Goal: Download file/media

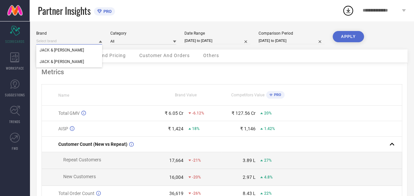
click at [83, 42] on input at bounding box center [69, 41] width 66 height 7
click at [100, 41] on icon at bounding box center [100, 42] width 3 height 2
click at [77, 58] on div "JACK & [PERSON_NAME]" at bounding box center [69, 61] width 66 height 11
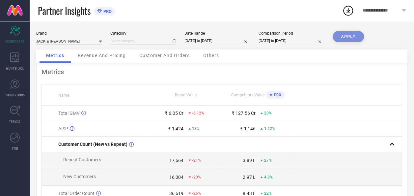
type input "All"
select select "6"
select select "2025"
select select "7"
select select "2025"
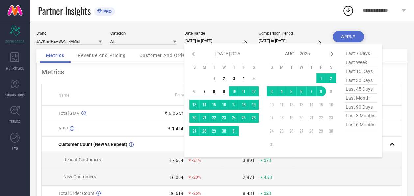
click at [212, 43] on input "[DATE] to [DATE]" at bounding box center [218, 40] width 66 height 7
click at [194, 54] on icon at bounding box center [194, 54] width 8 height 8
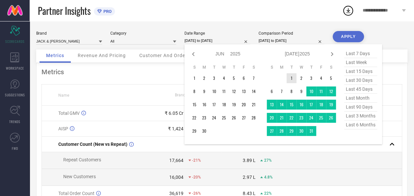
click at [194, 54] on icon at bounding box center [194, 54] width 8 height 8
select select "3"
select select "2025"
select select "4"
select select "2025"
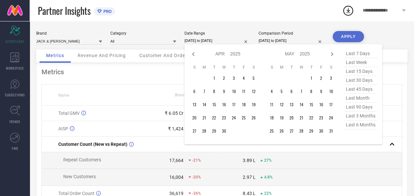
click at [194, 54] on icon at bounding box center [194, 54] width 8 height 8
select select "1"
select select "2025"
select select "2"
select select "2025"
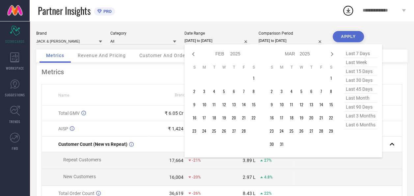
click at [194, 54] on icon at bounding box center [194, 54] width 8 height 8
select select "2025"
select select "1"
select select "2025"
click at [194, 54] on icon at bounding box center [194, 54] width 8 height 8
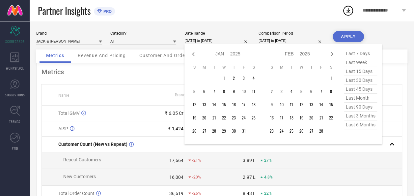
select select "11"
select select "2024"
select select "2025"
click at [194, 54] on icon at bounding box center [194, 54] width 8 height 8
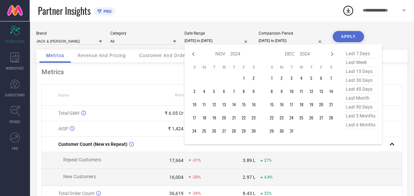
select select "9"
select select "2024"
select select "10"
select select "2024"
click at [194, 54] on icon at bounding box center [194, 54] width 8 height 8
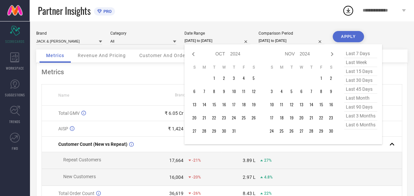
select select "8"
select select "2024"
select select "9"
select select "2024"
click at [330, 53] on icon at bounding box center [332, 54] width 8 height 8
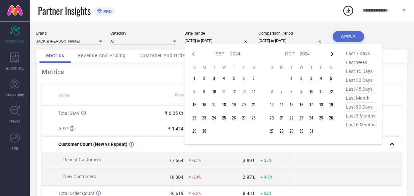
select select "9"
select select "2024"
select select "10"
select select "2024"
click at [330, 53] on icon at bounding box center [332, 54] width 8 height 8
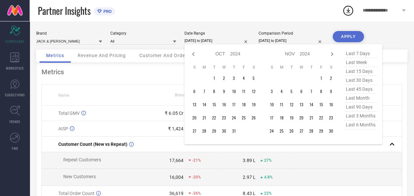
select select "10"
select select "2024"
select select "11"
select select "2024"
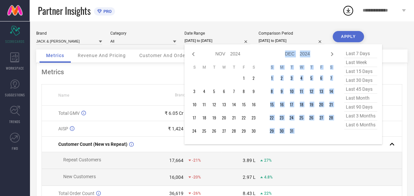
click at [330, 53] on icon at bounding box center [332, 54] width 8 height 8
select select "11"
select select "2024"
select select "2025"
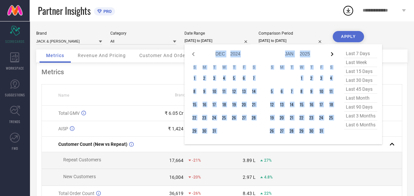
drag, startPoint x: 330, startPoint y: 53, endPoint x: 335, endPoint y: 54, distance: 5.6
click at [335, 54] on icon at bounding box center [332, 54] width 8 height 8
select select "2025"
select select "1"
select select "2025"
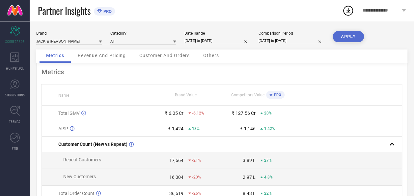
click at [299, 13] on div "Partner Insights PRO" at bounding box center [190, 10] width 305 height 21
select select "6"
select select "2025"
select select "7"
select select "2025"
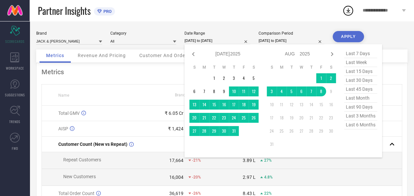
click at [221, 43] on input "[DATE] to [DATE]" at bounding box center [218, 40] width 66 height 7
click at [194, 54] on icon at bounding box center [194, 54] width 8 height 8
select select "5"
select select "2025"
select select "6"
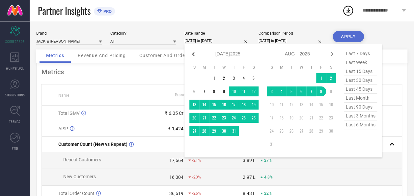
select select "2025"
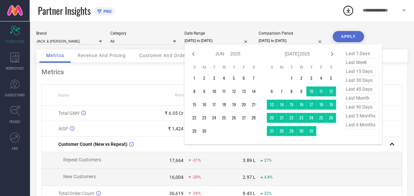
click at [194, 54] on icon at bounding box center [194, 54] width 8 height 8
select select "4"
select select "2025"
select select "5"
select select "2025"
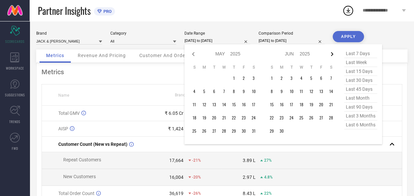
click at [332, 55] on icon at bounding box center [332, 54] width 2 height 4
select select "5"
select select "2025"
select select "6"
select select "2025"
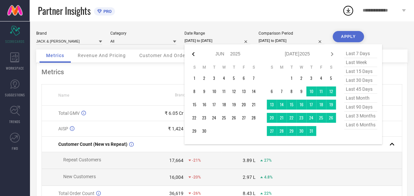
click at [193, 54] on icon at bounding box center [194, 54] width 8 height 8
select select "4"
select select "2025"
select select "5"
select select "2025"
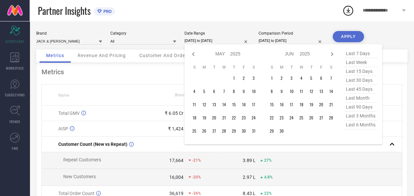
click at [193, 54] on icon at bounding box center [194, 54] width 8 height 8
select select "3"
select select "2025"
select select "4"
select select "2025"
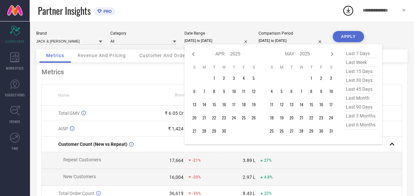
click at [193, 54] on icon at bounding box center [194, 54] width 8 height 8
select select "2025"
select select "1"
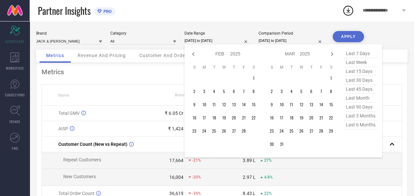
select select "2025"
click at [193, 54] on icon at bounding box center [194, 54] width 8 height 8
select select "11"
select select "2024"
select select "2025"
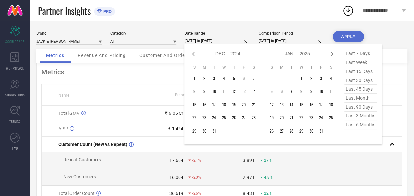
click at [193, 54] on icon at bounding box center [194, 54] width 8 height 8
select select "10"
select select "2024"
select select "11"
select select "2024"
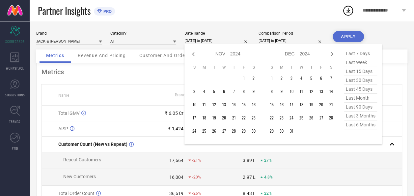
click at [193, 54] on icon at bounding box center [194, 54] width 8 height 8
select select "8"
select select "2024"
select select "9"
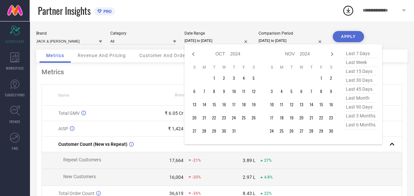
select select "2024"
click at [193, 54] on icon at bounding box center [194, 54] width 8 height 8
select select "7"
select select "2024"
select select "8"
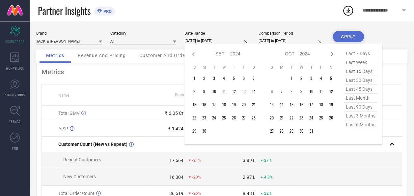
select select "2024"
click at [193, 54] on icon at bounding box center [194, 54] width 8 height 8
select select "5"
select select "2024"
select select "6"
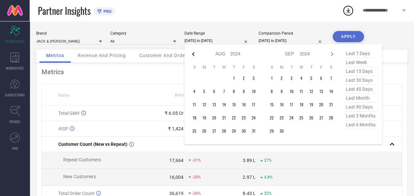
select select "2024"
click at [193, 54] on icon at bounding box center [194, 54] width 8 height 8
select select "4"
select select "2024"
select select "5"
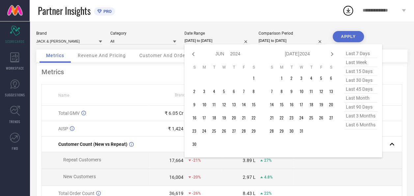
select select "2024"
click at [193, 54] on icon at bounding box center [194, 54] width 8 height 8
select select "3"
select select "2024"
select select "4"
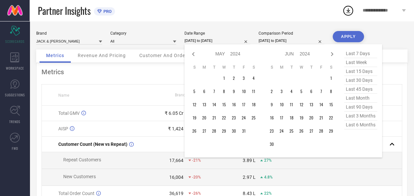
select select "2024"
click at [193, 54] on icon at bounding box center [194, 54] width 8 height 8
select select "2"
select select "2024"
select select "3"
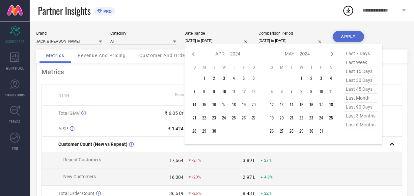
select select "2024"
click at [193, 54] on icon at bounding box center [194, 54] width 8 height 8
select select "1"
select select "2024"
select select "2"
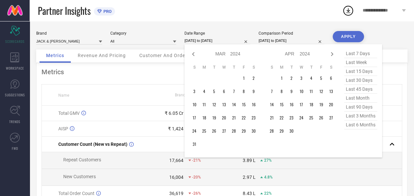
select select "2024"
click at [193, 54] on icon at bounding box center [194, 54] width 8 height 8
select select "2024"
select select "1"
select select "2024"
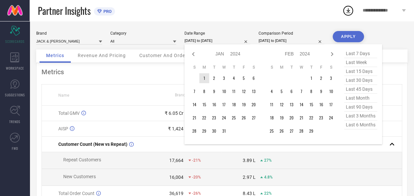
type input "After [DATE]"
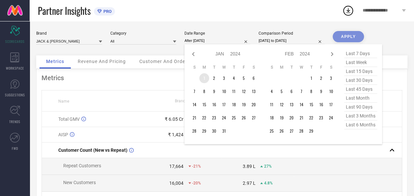
click at [204, 77] on td "1" at bounding box center [204, 78] width 10 height 10
click at [331, 56] on icon at bounding box center [332, 54] width 8 height 8
select select "1"
select select "2024"
select select "2"
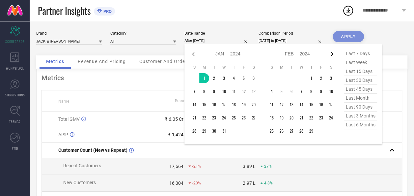
select select "2024"
click at [331, 56] on icon at bounding box center [332, 54] width 8 height 8
select select "2"
select select "2024"
select select "3"
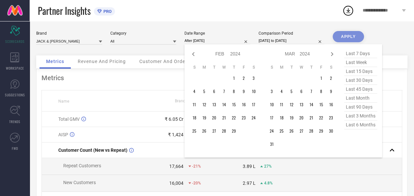
select select "2024"
click at [331, 56] on icon at bounding box center [332, 54] width 8 height 8
select select "3"
select select "2024"
select select "4"
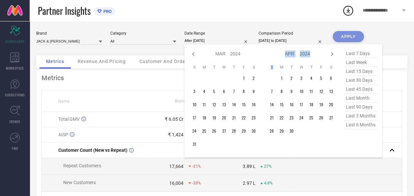
select select "2024"
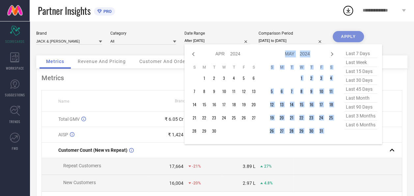
click at [331, 56] on icon at bounding box center [332, 54] width 8 height 8
select select "4"
select select "2024"
select select "5"
select select "2024"
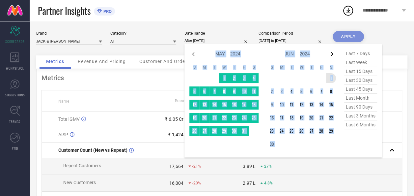
click at [332, 54] on icon at bounding box center [332, 54] width 8 height 8
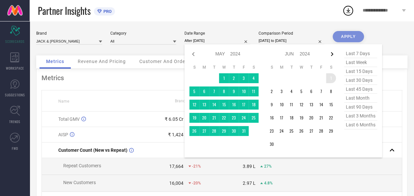
select select "5"
select select "2024"
select select "6"
select select "2024"
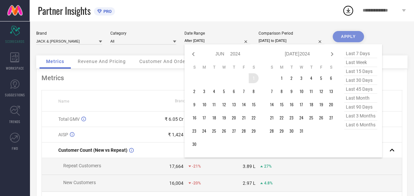
click at [332, 54] on icon at bounding box center [332, 54] width 8 height 8
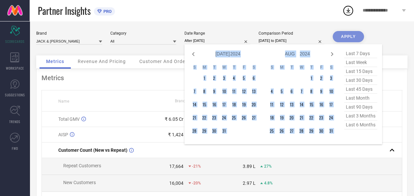
click at [332, 54] on icon at bounding box center [332, 54] width 8 height 8
select select "7"
select select "2024"
select select "8"
select select "2024"
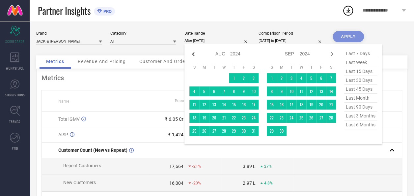
click at [195, 52] on icon at bounding box center [194, 54] width 8 height 8
select select "6"
select select "2024"
select select "7"
select select "2024"
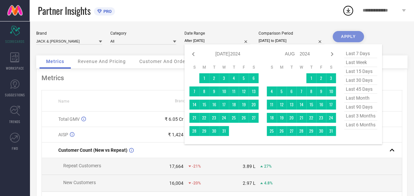
click at [195, 52] on icon at bounding box center [194, 54] width 8 height 8
select select "5"
select select "2024"
select select "6"
select select "2024"
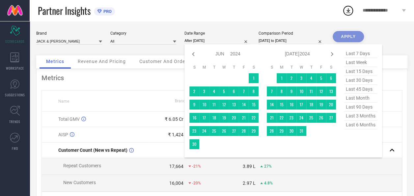
click at [195, 52] on icon at bounding box center [194, 54] width 8 height 8
select select "4"
select select "2024"
select select "5"
select select "2024"
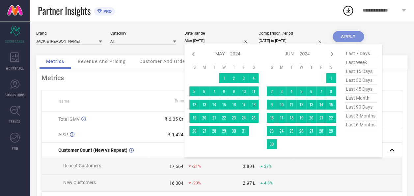
click at [195, 52] on icon at bounding box center [194, 54] width 8 height 8
select select "3"
select select "2024"
select select "4"
select select "2024"
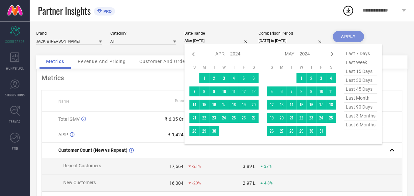
click at [195, 52] on icon at bounding box center [194, 54] width 8 height 8
select select "2"
select select "2024"
select select "3"
select select "2024"
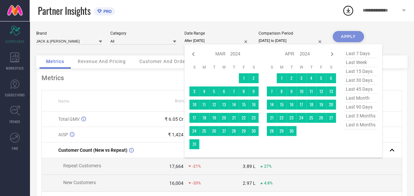
click at [195, 52] on icon at bounding box center [194, 54] width 8 height 8
select select "1"
select select "2024"
select select "2"
select select "2024"
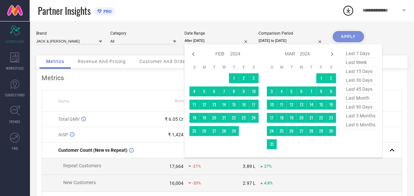
click at [195, 52] on icon at bounding box center [194, 54] width 8 height 8
select select "2024"
select select "1"
select select "2024"
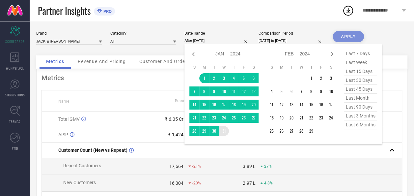
type input "[DATE] to [DATE]"
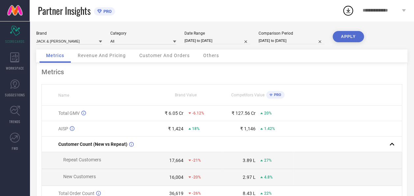
select select "6"
select select "2024"
select select "7"
select select "2024"
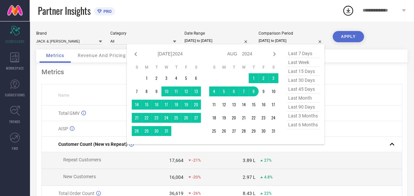
click at [293, 40] on input "[DATE] to [DATE]" at bounding box center [292, 40] width 66 height 7
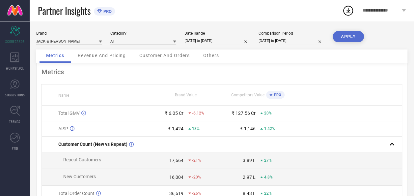
click at [342, 65] on div "Metrics Name Brand Value Competitors Value PRO Total GMV ₹ 6.05 Cr -6.12% ₹ 127…" at bounding box center [221, 163] width 371 height 201
click at [7, 58] on div "WORKSPACE" at bounding box center [15, 61] width 30 height 26
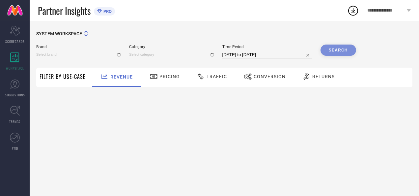
type input "JACK & [PERSON_NAME]"
type input "All"
click at [204, 77] on div at bounding box center [202, 77] width 10 height 8
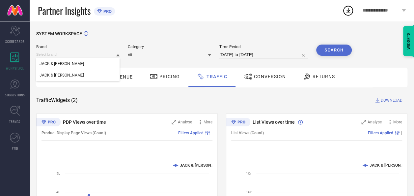
click at [110, 53] on input at bounding box center [77, 54] width 83 height 7
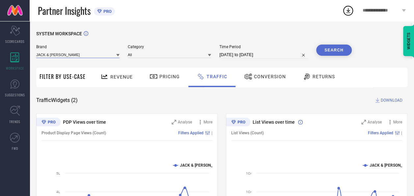
click at [76, 57] on input at bounding box center [77, 54] width 83 height 7
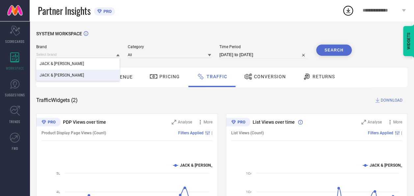
click at [61, 71] on div "JACK & [PERSON_NAME]" at bounding box center [77, 75] width 83 height 11
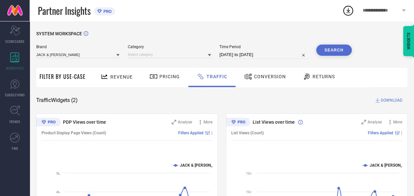
select select "6"
select select "2025"
select select "7"
select select "2025"
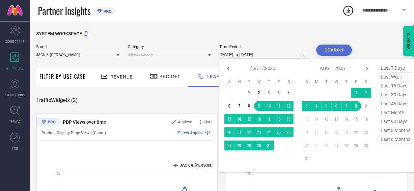
click at [246, 52] on input "[DATE] to [DATE]" at bounding box center [263, 55] width 89 height 8
click at [227, 69] on icon at bounding box center [228, 69] width 8 height 8
select select "5"
select select "2025"
select select "6"
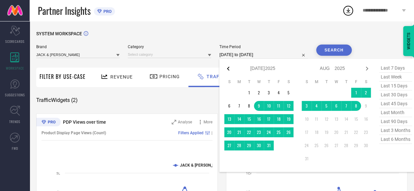
select select "2025"
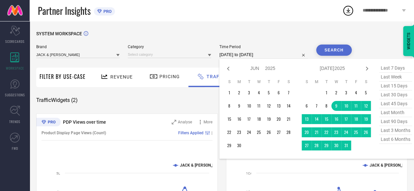
click at [227, 69] on icon at bounding box center [228, 69] width 8 height 8
select select "3"
select select "2025"
select select "4"
select select "2025"
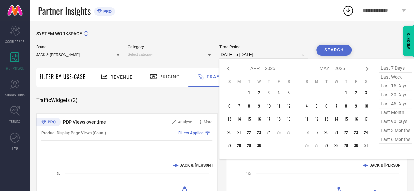
click at [227, 69] on icon at bounding box center [228, 69] width 8 height 8
select select "2025"
select select "1"
select select "2025"
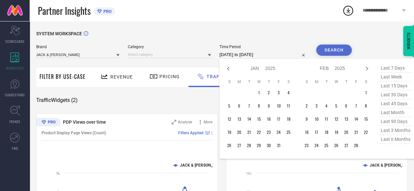
click at [227, 69] on icon at bounding box center [228, 69] width 8 height 8
select select "9"
select select "2024"
select select "10"
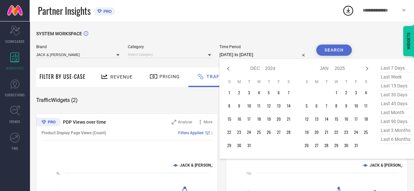
select select "2024"
click at [227, 69] on icon at bounding box center [228, 69] width 8 height 8
select select "6"
select select "2024"
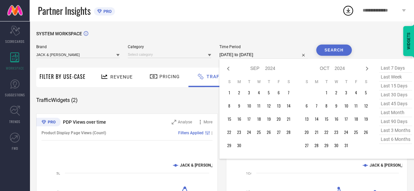
select select "7"
select select "2024"
click at [227, 69] on icon at bounding box center [228, 69] width 8 height 8
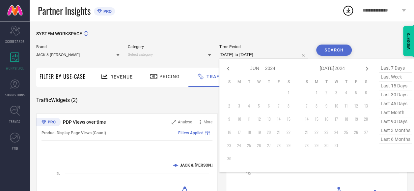
click at [227, 69] on icon at bounding box center [228, 69] width 8 height 8
select select "3"
select select "2024"
select select "4"
select select "2024"
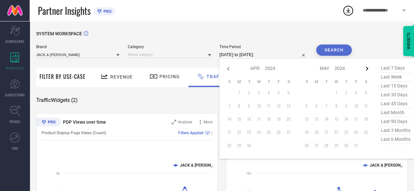
click at [368, 69] on icon at bounding box center [367, 69] width 8 height 8
select select "4"
select select "2024"
select select "5"
select select "2024"
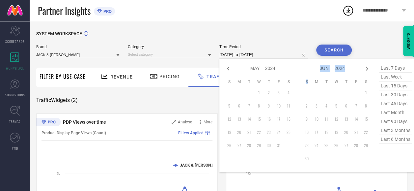
click at [368, 69] on icon at bounding box center [367, 69] width 8 height 8
select select "5"
select select "2024"
select select "6"
click at [368, 69] on icon at bounding box center [367, 69] width 8 height 8
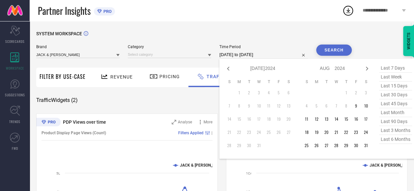
click at [368, 69] on icon at bounding box center [367, 69] width 8 height 8
click at [229, 57] on input "[DATE] to [DATE]" at bounding box center [263, 55] width 89 height 8
click at [230, 53] on input "[DATE] to [DATE]" at bounding box center [263, 55] width 89 height 8
click at [227, 69] on icon at bounding box center [228, 69] width 8 height 8
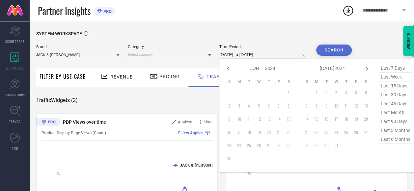
click at [227, 69] on icon at bounding box center [228, 69] width 8 height 8
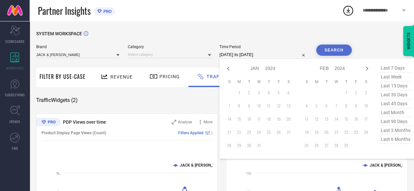
click at [241, 94] on td "1" at bounding box center [239, 93] width 10 height 10
click at [393, 141] on span "last 6 months" at bounding box center [395, 139] width 33 height 9
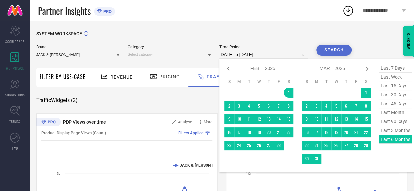
click at [278, 53] on input "[DATE] to [DATE]" at bounding box center [263, 55] width 89 height 8
click at [230, 68] on icon at bounding box center [228, 69] width 8 height 8
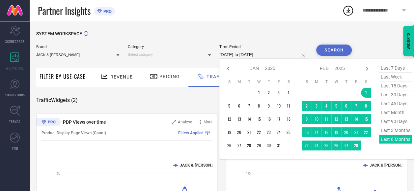
click at [230, 68] on icon at bounding box center [228, 69] width 8 height 8
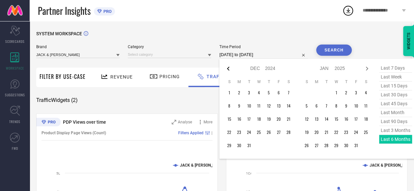
click at [230, 68] on icon at bounding box center [228, 69] width 8 height 8
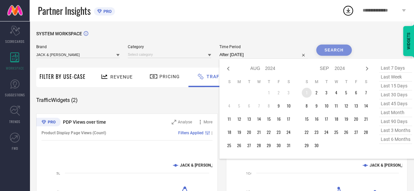
click at [309, 93] on td "1" at bounding box center [307, 93] width 10 height 10
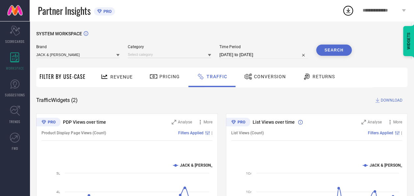
click at [329, 53] on button "Search" at bounding box center [334, 49] width 36 height 11
click at [328, 50] on div "Search" at bounding box center [334, 49] width 36 height 11
click at [348, 12] on icon at bounding box center [348, 11] width 12 height 12
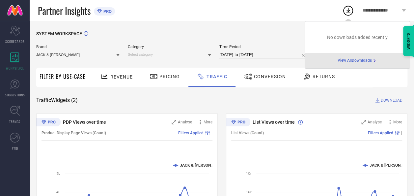
click at [343, 61] on span "View All Downloads" at bounding box center [355, 60] width 34 height 5
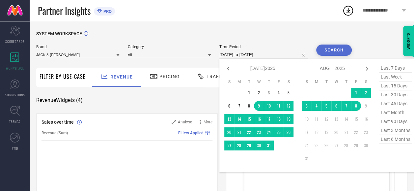
click at [265, 53] on input "[DATE] to [DATE]" at bounding box center [263, 55] width 89 height 8
click at [229, 70] on icon at bounding box center [228, 69] width 2 height 4
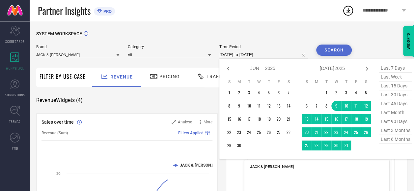
click at [229, 70] on icon at bounding box center [228, 69] width 2 height 4
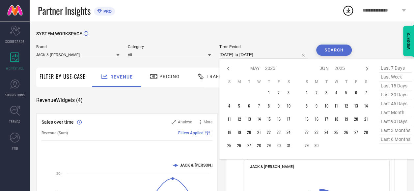
click at [229, 70] on icon at bounding box center [228, 69] width 2 height 4
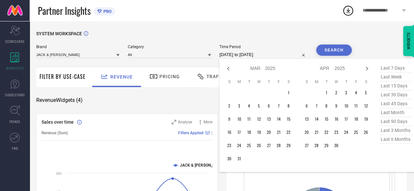
click at [229, 70] on icon at bounding box center [228, 69] width 2 height 4
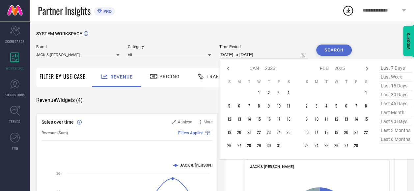
click at [229, 70] on icon at bounding box center [228, 69] width 2 height 4
click at [231, 70] on icon at bounding box center [228, 69] width 8 height 8
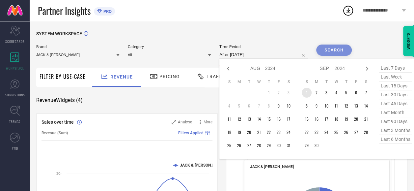
click at [307, 95] on td "1" at bounding box center [307, 93] width 10 height 10
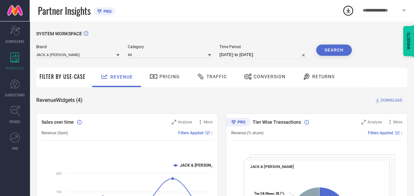
click at [223, 76] on span "Traffic" at bounding box center [217, 76] width 20 height 5
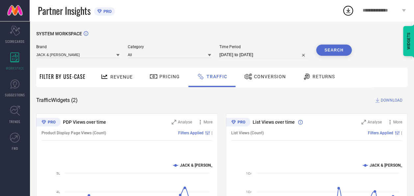
click at [338, 49] on button "Search" at bounding box center [334, 49] width 36 height 11
click at [348, 10] on icon at bounding box center [348, 10] width 4 height 5
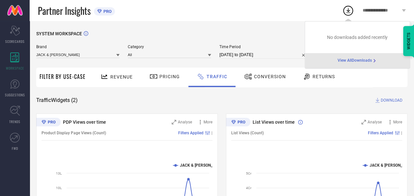
click at [357, 97] on div "SYSTEM WORKSPACE Brand JACK & [PERSON_NAME] Category All Time Period [DATE] to …" at bounding box center [221, 154] width 371 height 247
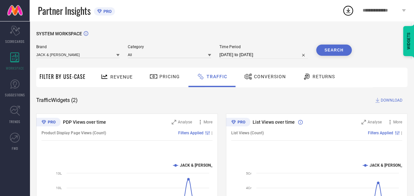
click at [390, 102] on span "DOWNLOAD" at bounding box center [392, 100] width 22 height 7
click at [350, 13] on icon at bounding box center [348, 10] width 4 height 5
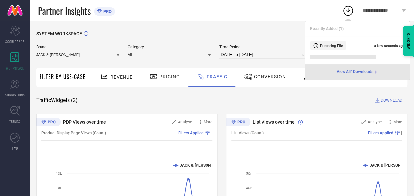
click at [343, 58] on span at bounding box center [343, 57] width 66 height 4
click at [345, 73] on span "View All 1 Downloads" at bounding box center [355, 71] width 37 height 5
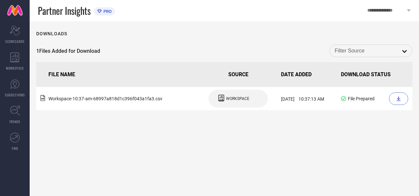
click at [219, 130] on div "Downloads 1 Files Added for Download open FILE NAME SOURCE DATE ADDED DOWNLOAD …" at bounding box center [225, 108] width 390 height 175
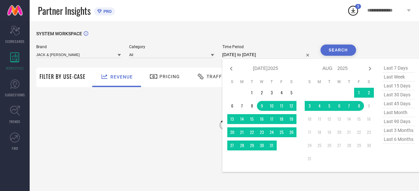
click at [262, 54] on input "[DATE] to [DATE]" at bounding box center [267, 55] width 90 height 8
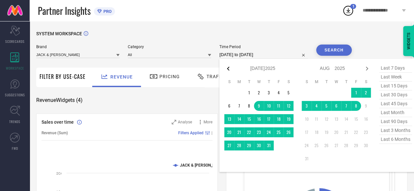
click at [232, 71] on icon at bounding box center [228, 69] width 8 height 8
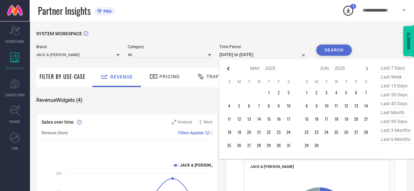
click at [232, 71] on icon at bounding box center [228, 69] width 8 height 8
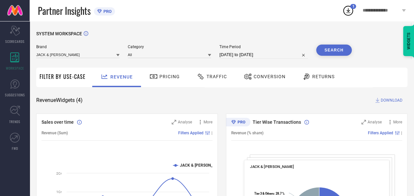
click at [210, 79] on div "Traffic" at bounding box center [212, 76] width 34 height 11
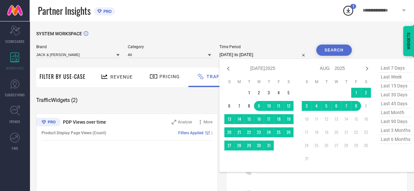
click at [252, 53] on input "[DATE] to [DATE]" at bounding box center [263, 55] width 89 height 8
click at [229, 69] on icon at bounding box center [228, 69] width 8 height 8
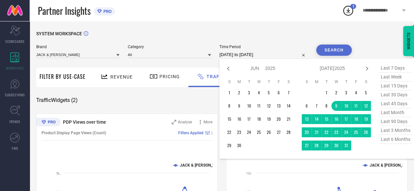
click at [229, 69] on icon at bounding box center [228, 69] width 8 height 8
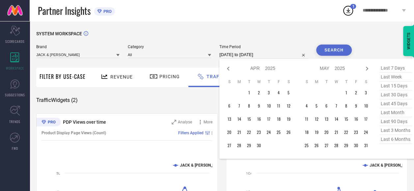
click at [229, 69] on icon at bounding box center [228, 69] width 8 height 8
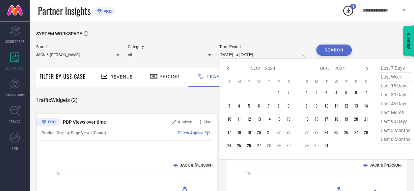
click at [229, 69] on icon at bounding box center [228, 69] width 8 height 8
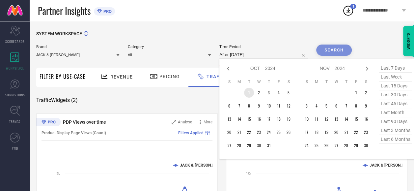
click at [250, 91] on td "1" at bounding box center [249, 93] width 10 height 10
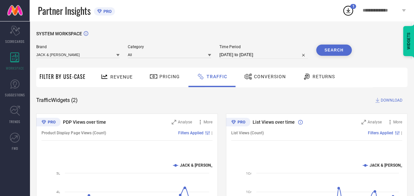
click at [329, 51] on button "Search" at bounding box center [334, 49] width 36 height 11
click at [395, 100] on span "DOWNLOAD" at bounding box center [392, 100] width 22 height 7
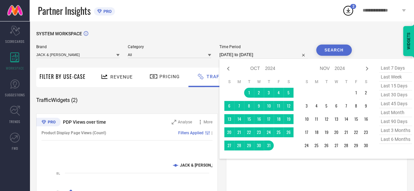
click at [244, 52] on input "[DATE] to [DATE]" at bounding box center [263, 55] width 89 height 8
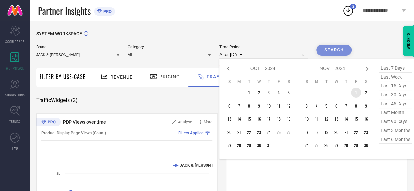
click at [360, 91] on td "1" at bounding box center [356, 93] width 10 height 10
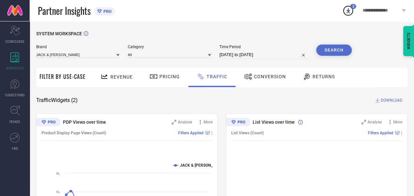
click at [339, 51] on button "Search" at bounding box center [334, 49] width 36 height 11
click at [383, 101] on span "DOWNLOAD" at bounding box center [392, 100] width 22 height 7
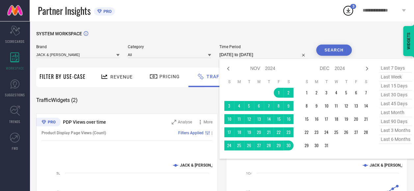
click at [278, 53] on input "[DATE] to [DATE]" at bounding box center [263, 55] width 89 height 8
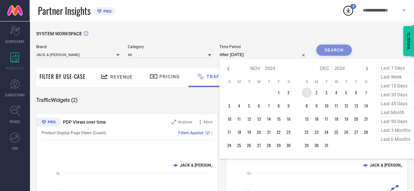
click at [309, 92] on td "1" at bounding box center [307, 93] width 10 height 10
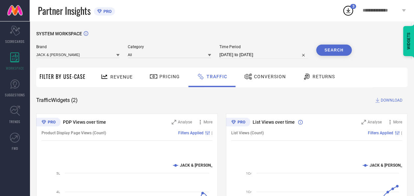
click at [341, 54] on button "Search" at bounding box center [334, 49] width 36 height 11
click at [386, 102] on span "DOWNLOAD" at bounding box center [392, 100] width 22 height 7
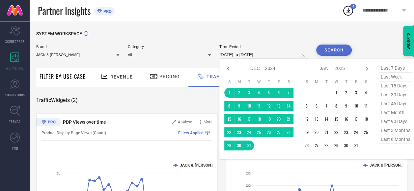
click at [255, 56] on input "[DATE] to [DATE]" at bounding box center [263, 55] width 89 height 8
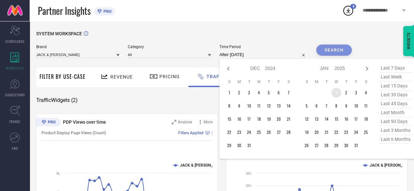
click at [337, 93] on td "1" at bounding box center [337, 93] width 10 height 10
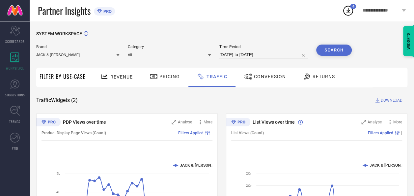
click at [386, 100] on span "DOWNLOAD" at bounding box center [392, 100] width 22 height 7
click at [294, 33] on div "SYSTEM WORKSPACE" at bounding box center [221, 38] width 371 height 14
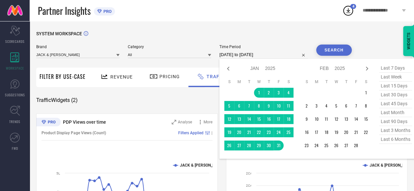
click at [286, 55] on input "[DATE] to [DATE]" at bounding box center [263, 55] width 89 height 8
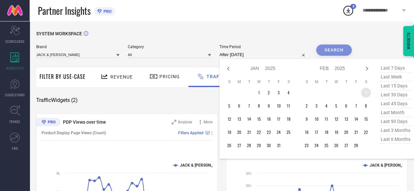
click at [366, 97] on td "1" at bounding box center [366, 93] width 10 height 10
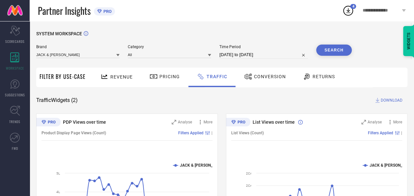
click at [386, 101] on span "DOWNLOAD" at bounding box center [392, 100] width 22 height 7
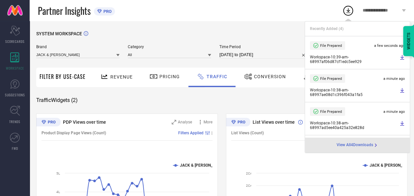
click at [225, 109] on div "SYSTEM WORKSPACE Brand JACK & [PERSON_NAME] Category All Time Period [DATE] to …" at bounding box center [221, 154] width 371 height 247
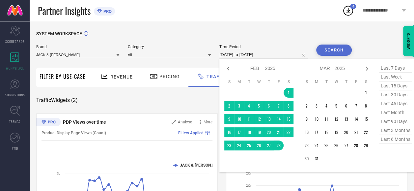
click at [281, 54] on input "[DATE] to [DATE]" at bounding box center [263, 55] width 89 height 8
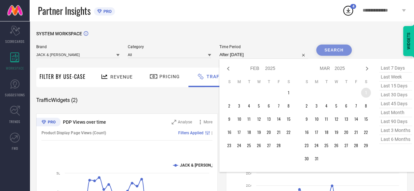
click at [366, 93] on td "1" at bounding box center [366, 93] width 10 height 10
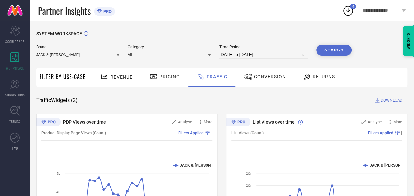
click at [385, 97] on span "DOWNLOAD" at bounding box center [392, 100] width 22 height 7
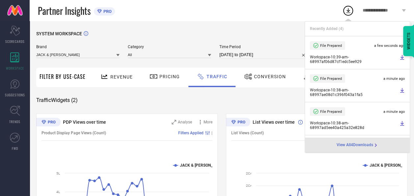
click at [242, 98] on div "Traffic Widgets ( 2 ) DOWNLOAD" at bounding box center [221, 100] width 371 height 7
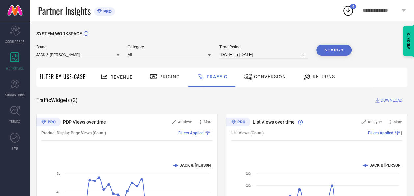
click at [393, 101] on span "DOWNLOAD" at bounding box center [392, 100] width 22 height 7
click at [384, 35] on div "SYSTEM WORKSPACE" at bounding box center [221, 38] width 371 height 14
click at [352, 11] on icon at bounding box center [348, 11] width 12 height 12
click at [349, 11] on icon at bounding box center [348, 10] width 4 height 5
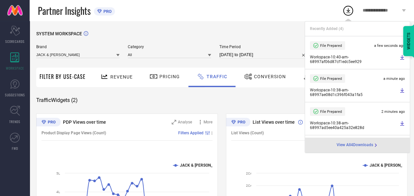
click at [344, 145] on span "View All 4 Downloads" at bounding box center [355, 144] width 37 height 5
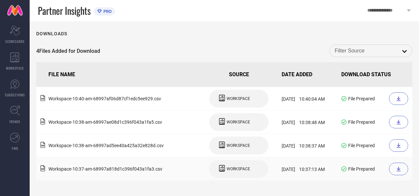
click at [398, 166] on icon at bounding box center [398, 168] width 5 height 5
click at [371, 179] on td "File Prepared" at bounding box center [376, 168] width 74 height 23
click at [399, 146] on icon at bounding box center [399, 145] width 4 height 5
click at [177, 180] on td "Workspace - 10:37-am - 68997a818d1c396f043a1fa3 .csv" at bounding box center [117, 168] width 163 height 23
click at [397, 123] on icon at bounding box center [398, 121] width 5 height 5
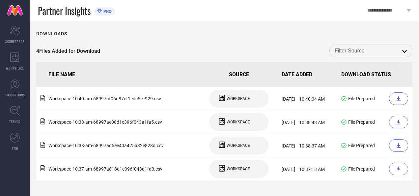
click at [199, 83] on th "SOURCE" at bounding box center [239, 74] width 80 height 25
click at [397, 104] on div at bounding box center [398, 98] width 19 height 13
click at [121, 34] on div "Downloads" at bounding box center [224, 33] width 376 height 5
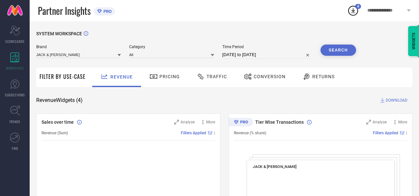
click at [223, 76] on span "Traffic" at bounding box center [217, 76] width 20 height 5
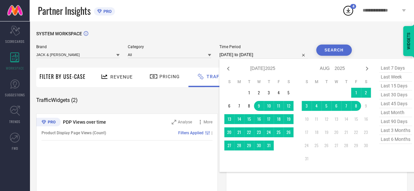
click at [262, 56] on input "[DATE] to [DATE]" at bounding box center [263, 55] width 89 height 8
click at [231, 69] on icon at bounding box center [228, 69] width 8 height 8
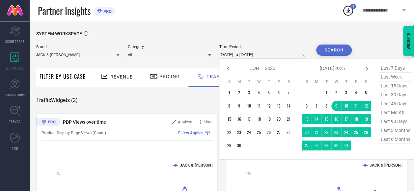
click at [231, 69] on icon at bounding box center [228, 69] width 8 height 8
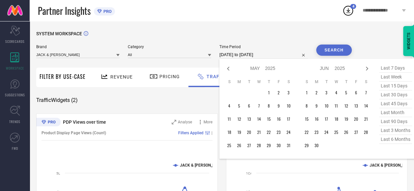
click at [231, 69] on icon at bounding box center [228, 69] width 8 height 8
click at [260, 91] on td "1" at bounding box center [259, 93] width 10 height 10
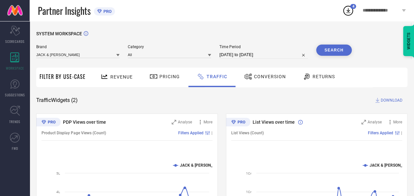
click at [382, 100] on span "DOWNLOAD" at bounding box center [392, 100] width 22 height 7
click at [349, 13] on icon at bounding box center [348, 11] width 12 height 12
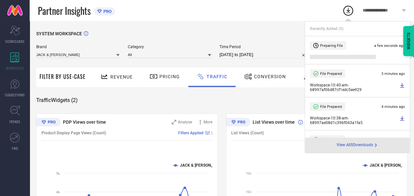
click at [340, 142] on span "View All 5 Downloads" at bounding box center [355, 144] width 37 height 5
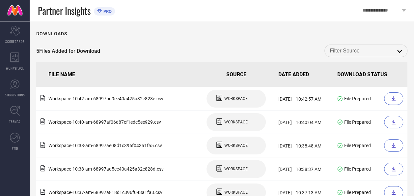
click at [176, 47] on div "5 Files Added for Download open" at bounding box center [221, 50] width 371 height 13
click at [393, 96] on div at bounding box center [393, 98] width 19 height 13
click at [223, 68] on th "SOURCE" at bounding box center [236, 74] width 79 height 25
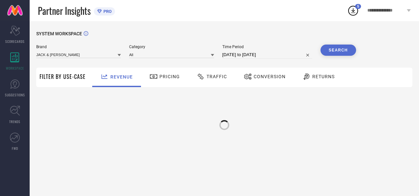
click at [209, 77] on span "Traffic" at bounding box center [217, 76] width 20 height 5
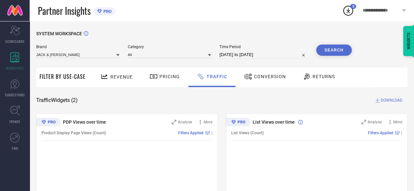
click at [252, 53] on input "[DATE] to [DATE]" at bounding box center [263, 55] width 89 height 8
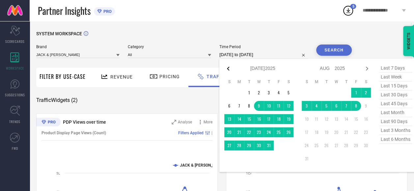
click at [226, 69] on icon at bounding box center [228, 69] width 8 height 8
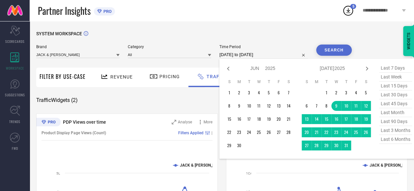
click at [226, 69] on icon at bounding box center [228, 69] width 8 height 8
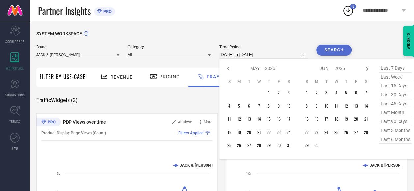
click at [226, 69] on icon at bounding box center [228, 69] width 8 height 8
click at [259, 96] on td "1" at bounding box center [259, 93] width 10 height 10
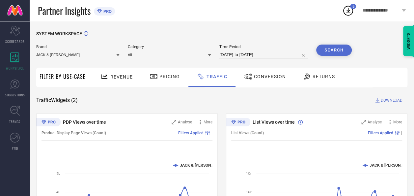
click at [330, 51] on button "Search" at bounding box center [334, 49] width 36 height 11
click at [383, 100] on span "DOWNLOAD" at bounding box center [392, 100] width 22 height 7
click at [259, 105] on div "SYSTEM WORKSPACE Brand JACK & [PERSON_NAME] Category All Time Period [DATE] to …" at bounding box center [221, 154] width 371 height 247
click at [386, 100] on span "DOWNLOAD" at bounding box center [392, 100] width 22 height 7
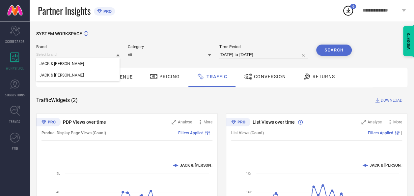
click at [82, 53] on input at bounding box center [77, 54] width 83 height 7
click at [74, 55] on input at bounding box center [77, 54] width 83 height 7
click at [67, 71] on div "JACK & [PERSON_NAME]" at bounding box center [77, 75] width 83 height 11
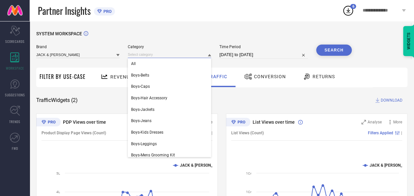
click at [178, 55] on input at bounding box center [169, 54] width 83 height 7
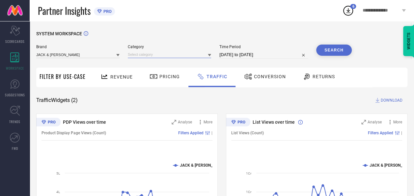
click at [155, 58] on input at bounding box center [169, 54] width 83 height 7
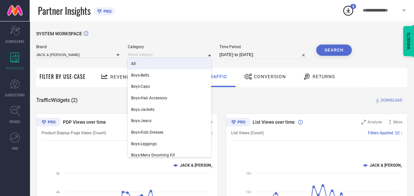
click at [147, 63] on div "All" at bounding box center [169, 63] width 83 height 11
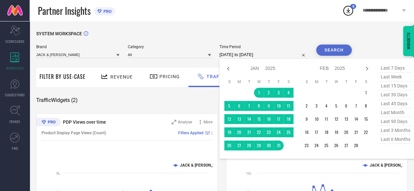
click at [245, 59] on input "[DATE] to [DATE]" at bounding box center [263, 55] width 89 height 8
click at [230, 67] on icon at bounding box center [228, 69] width 8 height 8
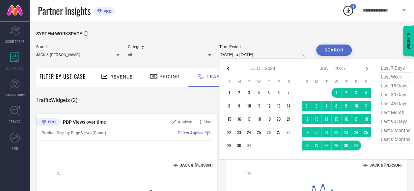
click at [230, 67] on icon at bounding box center [228, 69] width 8 height 8
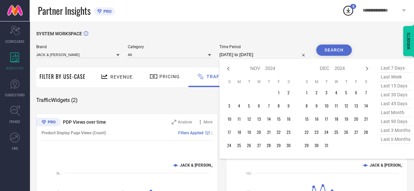
click at [230, 67] on icon at bounding box center [228, 69] width 8 height 8
click at [368, 67] on icon at bounding box center [367, 69] width 8 height 8
click at [307, 94] on td "1" at bounding box center [307, 93] width 10 height 10
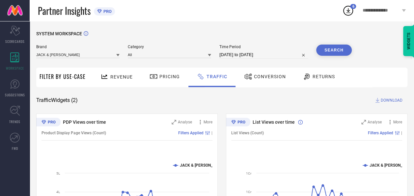
click at [387, 102] on span "DOWNLOAD" at bounding box center [392, 100] width 22 height 7
click at [184, 108] on div "SYSTEM WORKSPACE Brand JACK & [PERSON_NAME] Category All Time Period [DATE] to …" at bounding box center [221, 154] width 371 height 247
click at [93, 53] on input at bounding box center [77, 54] width 83 height 7
click at [171, 102] on div "Traffic Widgets ( 2 ) DOWNLOAD" at bounding box center [221, 100] width 371 height 7
click at [310, 101] on div "Traffic Widgets ( 2 ) DOWNLOAD" at bounding box center [221, 100] width 371 height 7
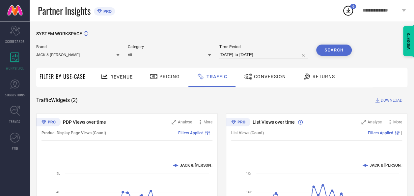
click at [389, 100] on span "DOWNLOAD" at bounding box center [392, 100] width 22 height 7
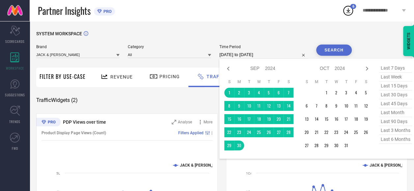
click at [236, 58] on input "[DATE] to [DATE]" at bounding box center [263, 55] width 89 height 8
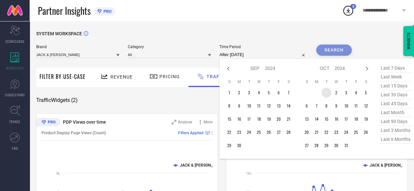
click at [329, 93] on td "1" at bounding box center [327, 93] width 10 height 10
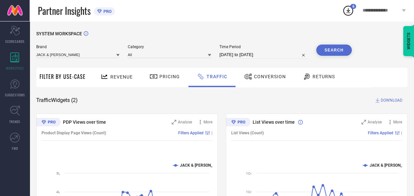
click at [385, 100] on span "DOWNLOAD" at bounding box center [392, 100] width 22 height 7
click at [152, 103] on div "SYSTEM WORKSPACE Brand JACK & [PERSON_NAME] Category All Time Period [DATE] to …" at bounding box center [221, 154] width 371 height 247
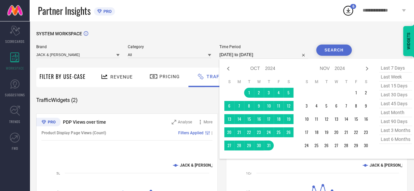
click at [278, 55] on input "[DATE] to [DATE]" at bounding box center [263, 55] width 89 height 8
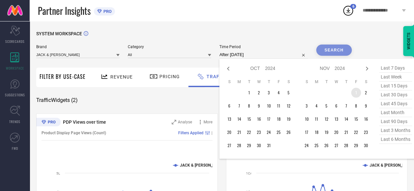
click at [359, 96] on td "1" at bounding box center [356, 93] width 10 height 10
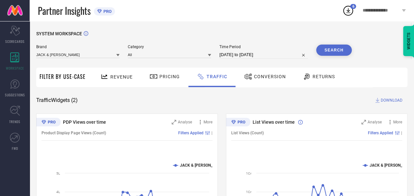
click at [400, 99] on span "DOWNLOAD" at bounding box center [392, 100] width 22 height 7
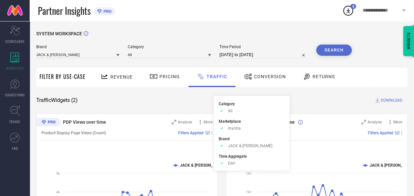
click at [240, 99] on div "Category Approve /Deselected All Marketplace Approve /Deselected myntra Brand A…" at bounding box center [252, 132] width 76 height 75
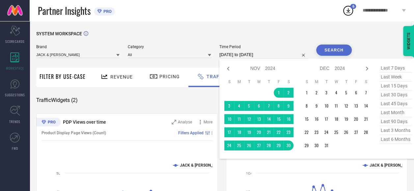
click at [256, 53] on input "[DATE] to [DATE]" at bounding box center [263, 55] width 89 height 8
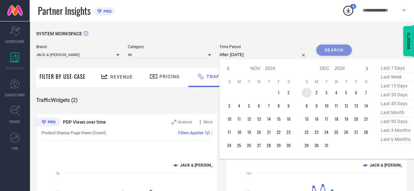
click at [307, 90] on td "1" at bounding box center [307, 93] width 10 height 10
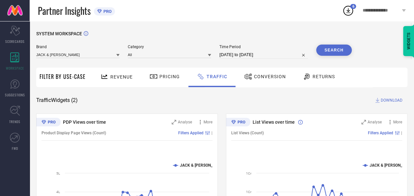
click at [390, 98] on span "DOWNLOAD" at bounding box center [392, 100] width 22 height 7
click at [189, 106] on div "SYSTEM WORKSPACE Brand JACK & [PERSON_NAME] Category All Time Period [DATE] to …" at bounding box center [221, 154] width 371 height 247
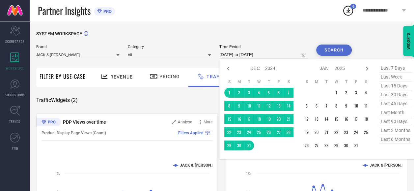
click at [245, 58] on input "[DATE] to [DATE]" at bounding box center [263, 55] width 89 height 8
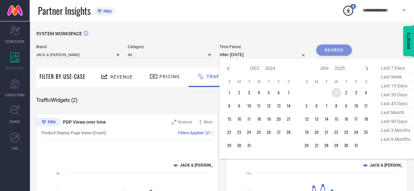
click at [337, 94] on td "1" at bounding box center [337, 93] width 10 height 10
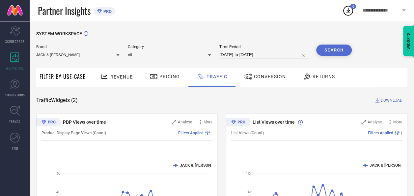
click at [381, 103] on span "DOWNLOAD" at bounding box center [392, 100] width 22 height 7
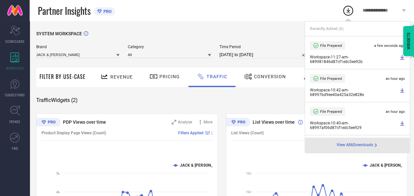
click at [215, 90] on div "SYSTEM WORKSPACE Brand JACK & [PERSON_NAME] Category All Time Period [DATE] to …" at bounding box center [221, 154] width 371 height 247
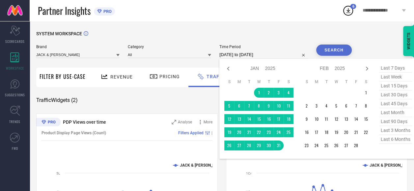
click at [241, 55] on input "[DATE] to [DATE]" at bounding box center [263, 55] width 89 height 8
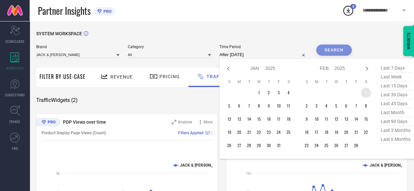
click at [365, 92] on td "1" at bounding box center [366, 93] width 10 height 10
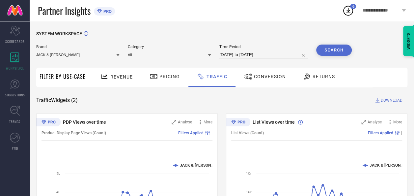
click at [388, 100] on span "DOWNLOAD" at bounding box center [392, 100] width 22 height 7
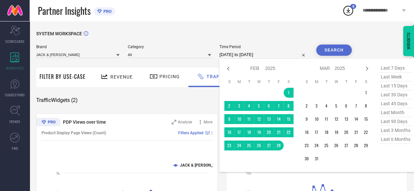
click at [237, 57] on input "[DATE] to [DATE]" at bounding box center [263, 55] width 89 height 8
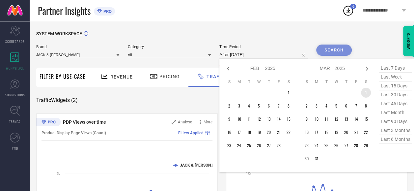
click at [366, 96] on td "1" at bounding box center [366, 93] width 10 height 10
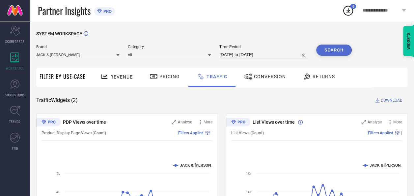
click at [382, 100] on span "DOWNLOAD" at bounding box center [392, 100] width 22 height 7
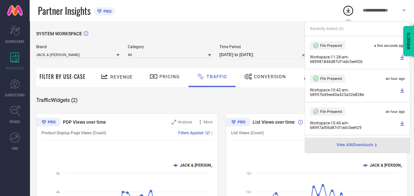
click at [155, 94] on div "SYSTEM WORKSPACE Brand JACK & [PERSON_NAME] Category All Time Period [DATE] to …" at bounding box center [221, 154] width 371 height 247
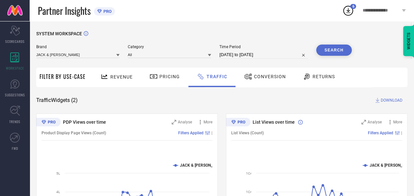
click at [398, 102] on span "DOWNLOAD" at bounding box center [392, 100] width 22 height 7
click at [161, 103] on div "Traffic Widgets ( 2 ) DOWNLOAD" at bounding box center [221, 100] width 371 height 7
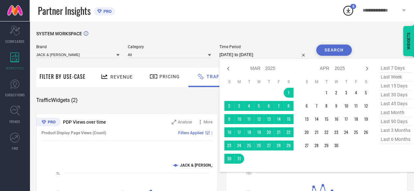
click at [256, 53] on input "[DATE] to [DATE]" at bounding box center [263, 55] width 89 height 8
click at [229, 71] on icon at bounding box center [228, 69] width 8 height 8
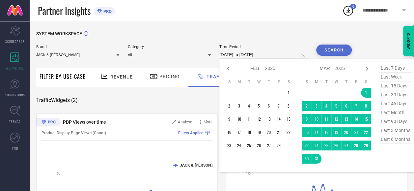
click at [229, 71] on icon at bounding box center [228, 69] width 8 height 8
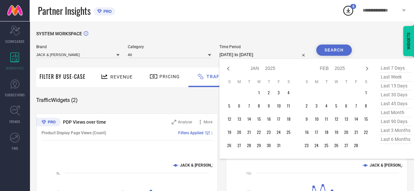
click at [229, 71] on icon at bounding box center [228, 69] width 8 height 8
click at [232, 96] on td "1" at bounding box center [229, 93] width 10 height 10
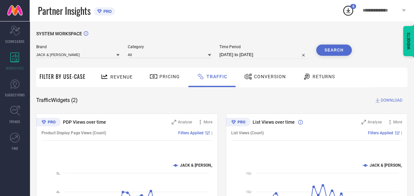
click at [327, 52] on button "Search" at bounding box center [334, 49] width 36 height 11
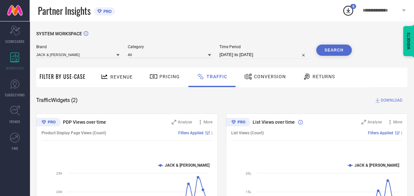
click at [386, 100] on span "DOWNLOAD" at bounding box center [392, 100] width 22 height 7
click at [160, 95] on div "SYSTEM WORKSPACE Brand JACK & [PERSON_NAME] Category All Time Period [DATE] to …" at bounding box center [221, 154] width 371 height 247
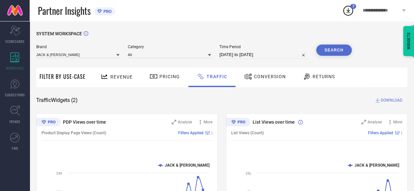
click at [260, 55] on input "[DATE] to [DATE]" at bounding box center [263, 55] width 89 height 8
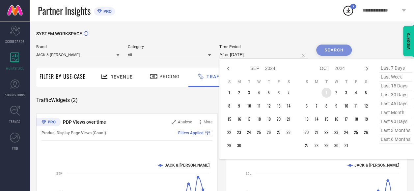
click at [329, 91] on td "1" at bounding box center [327, 93] width 10 height 10
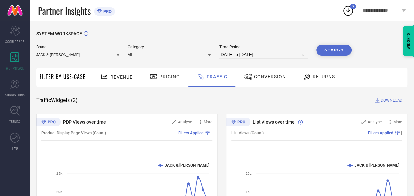
click at [337, 52] on button "Search" at bounding box center [334, 49] width 36 height 11
click at [396, 101] on span "DOWNLOAD" at bounding box center [392, 100] width 22 height 7
click at [245, 101] on div "Traffic Widgets ( 2 ) DOWNLOAD" at bounding box center [221, 100] width 371 height 7
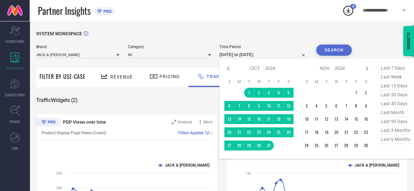
click at [243, 54] on input "[DATE] to [DATE]" at bounding box center [263, 55] width 89 height 8
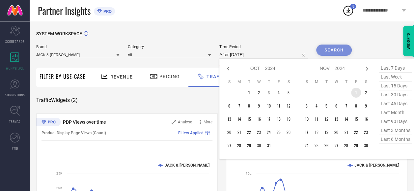
click at [361, 94] on td "1" at bounding box center [356, 93] width 10 height 10
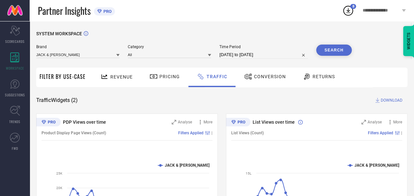
click at [336, 49] on button "Search" at bounding box center [334, 49] width 36 height 11
click at [382, 101] on span "DOWNLOAD" at bounding box center [392, 100] width 22 height 7
click at [238, 103] on div "Traffic Widgets ( 2 ) DOWNLOAD" at bounding box center [221, 100] width 371 height 7
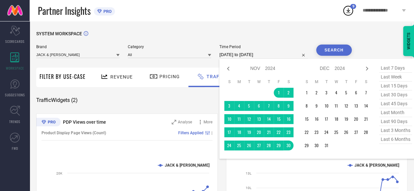
click at [246, 53] on input "[DATE] to [DATE]" at bounding box center [263, 55] width 89 height 8
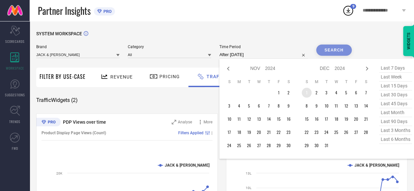
click at [307, 94] on td "1" at bounding box center [307, 93] width 10 height 10
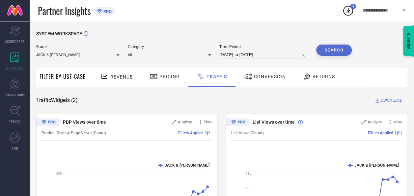
click at [337, 53] on button "Search" at bounding box center [334, 49] width 36 height 11
click at [386, 102] on span "DOWNLOAD" at bounding box center [392, 100] width 22 height 7
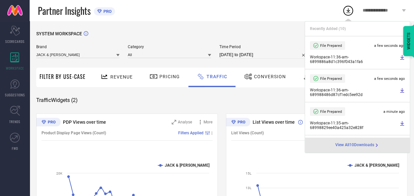
click at [200, 105] on div "SYSTEM WORKSPACE Brand JACK & [PERSON_NAME] Category All Time Period [DATE] to …" at bounding box center [221, 154] width 371 height 247
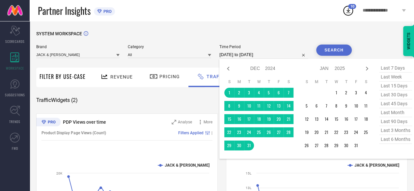
click at [245, 56] on input "[DATE] to [DATE]" at bounding box center [263, 55] width 89 height 8
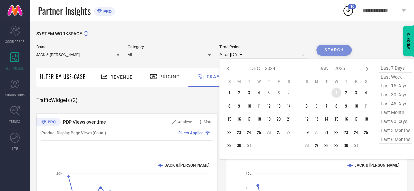
click at [335, 92] on td "1" at bounding box center [337, 93] width 10 height 10
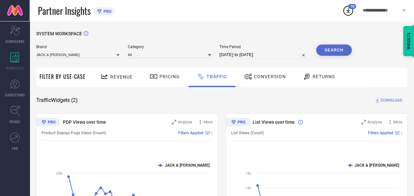
click at [329, 47] on button "Search" at bounding box center [334, 49] width 36 height 11
click at [397, 100] on span "DOWNLOAD" at bounding box center [392, 100] width 22 height 7
click at [350, 14] on icon at bounding box center [348, 11] width 12 height 12
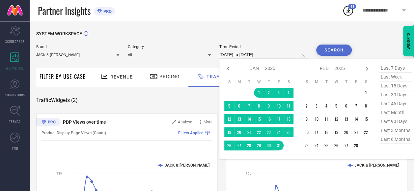
click at [234, 53] on input "[DATE] to [DATE]" at bounding box center [263, 55] width 89 height 8
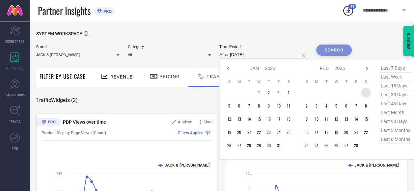
click at [369, 91] on td "1" at bounding box center [366, 93] width 10 height 10
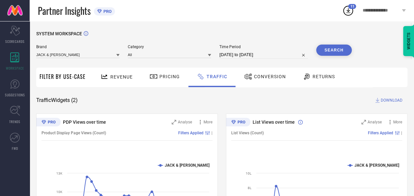
click at [385, 99] on span "DOWNLOAD" at bounding box center [392, 100] width 22 height 7
click at [186, 102] on div "Traffic Widgets ( 2 ) DOWNLOAD" at bounding box center [221, 100] width 371 height 7
click at [333, 53] on button "Search" at bounding box center [334, 49] width 36 height 11
click at [389, 99] on span "DOWNLOAD" at bounding box center [392, 100] width 22 height 7
click at [224, 100] on div "Traffic Widgets ( 2 ) DOWNLOAD" at bounding box center [221, 100] width 371 height 7
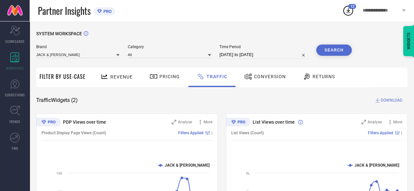
click at [244, 53] on input "[DATE] to [DATE]" at bounding box center [263, 55] width 89 height 8
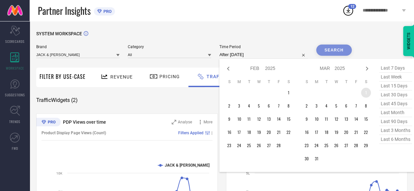
click at [369, 96] on td "1" at bounding box center [366, 93] width 10 height 10
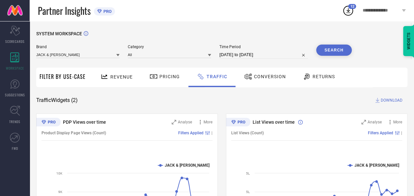
click at [330, 47] on button "Search" at bounding box center [334, 49] width 36 height 11
click at [389, 100] on span "DOWNLOAD" at bounding box center [392, 100] width 22 height 7
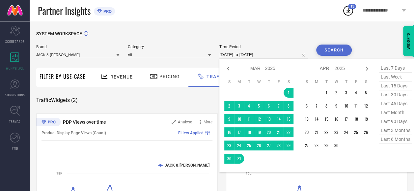
click at [249, 56] on input "[DATE] to [DATE]" at bounding box center [263, 55] width 89 height 8
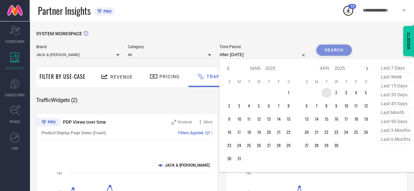
click at [324, 93] on td "1" at bounding box center [327, 93] width 10 height 10
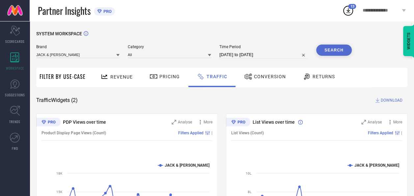
click at [328, 51] on button "Search" at bounding box center [334, 49] width 36 height 11
click at [386, 102] on span "DOWNLOAD" at bounding box center [392, 100] width 22 height 7
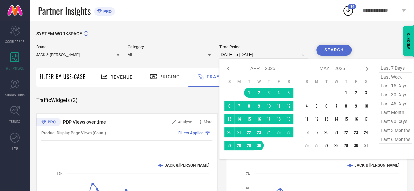
click at [241, 55] on input "[DATE] to [DATE]" at bounding box center [263, 55] width 89 height 8
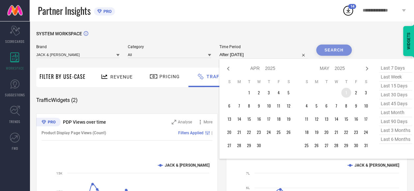
click at [346, 95] on td "1" at bounding box center [346, 93] width 10 height 10
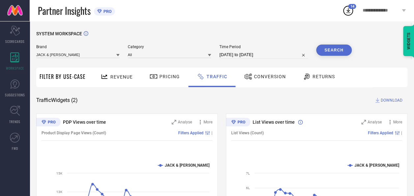
click at [336, 51] on button "Search" at bounding box center [334, 49] width 36 height 11
click at [387, 102] on span "DOWNLOAD" at bounding box center [392, 100] width 22 height 7
click at [235, 101] on div "Traffic Widgets ( 2 ) DOWNLOAD" at bounding box center [221, 100] width 371 height 7
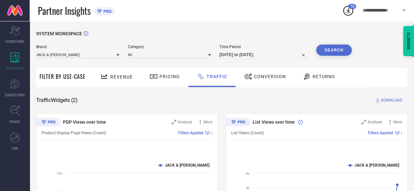
click at [247, 53] on input "[DATE] to [DATE]" at bounding box center [263, 55] width 89 height 8
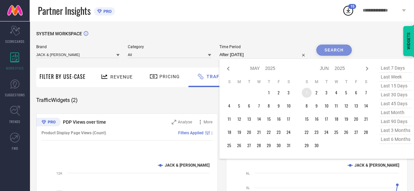
click at [308, 90] on td "1" at bounding box center [307, 93] width 10 height 10
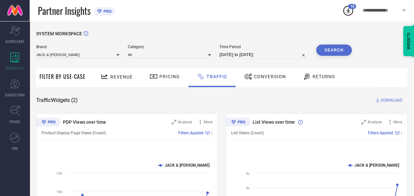
click at [334, 53] on button "Search" at bounding box center [334, 49] width 36 height 11
click at [381, 102] on span "DOWNLOAD" at bounding box center [392, 100] width 22 height 7
click at [206, 102] on div "Traffic Widgets ( 2 ) DOWNLOAD" at bounding box center [221, 100] width 371 height 7
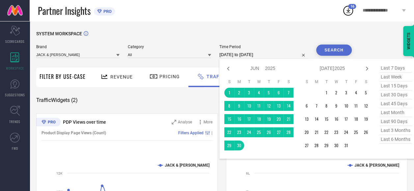
click at [243, 54] on input "[DATE] to [DATE]" at bounding box center [263, 55] width 89 height 8
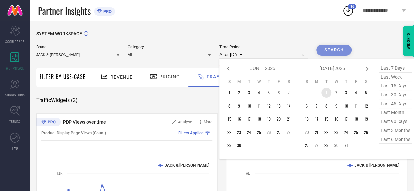
click at [324, 92] on td "1" at bounding box center [327, 93] width 10 height 10
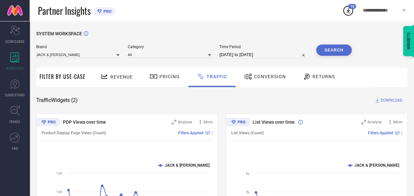
click at [338, 49] on button "Search" at bounding box center [334, 49] width 36 height 11
click at [388, 100] on span "DOWNLOAD" at bounding box center [392, 100] width 22 height 7
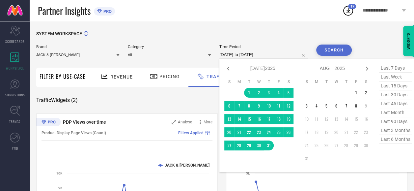
click at [224, 56] on input "[DATE] to [DATE]" at bounding box center [263, 55] width 89 height 8
click at [228, 69] on icon at bounding box center [228, 69] width 2 height 4
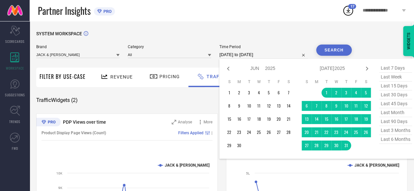
click at [228, 69] on icon at bounding box center [228, 69] width 2 height 4
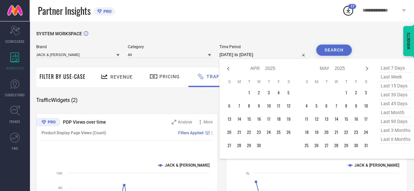
click at [228, 69] on icon at bounding box center [228, 69] width 2 height 4
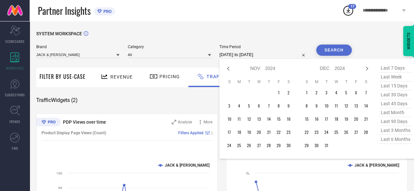
click at [228, 69] on icon at bounding box center [228, 69] width 2 height 4
click at [279, 105] on td "9" at bounding box center [279, 106] width 10 height 10
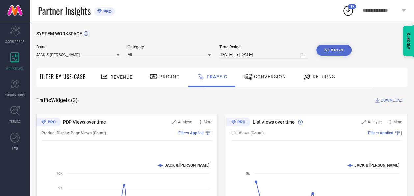
click at [332, 50] on button "Search" at bounding box center [334, 49] width 36 height 11
click at [388, 98] on span "DOWNLOAD" at bounding box center [392, 100] width 22 height 7
click at [232, 96] on div "SYSTEM WORKSPACE Brand JACK & [PERSON_NAME] Category All Time Period [DATE] to …" at bounding box center [221, 154] width 371 height 247
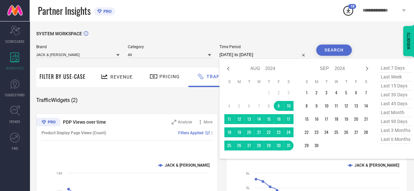
click at [279, 54] on input "[DATE] to [DATE]" at bounding box center [263, 55] width 89 height 8
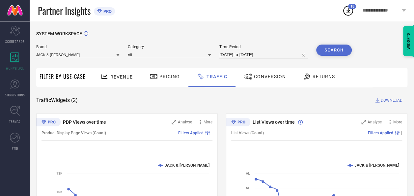
click at [381, 47] on div "SYSTEM WORKSPACE Brand JACK & [PERSON_NAME] Category All Time Period [DATE] to …" at bounding box center [221, 154] width 371 height 247
